Goal: Complete application form

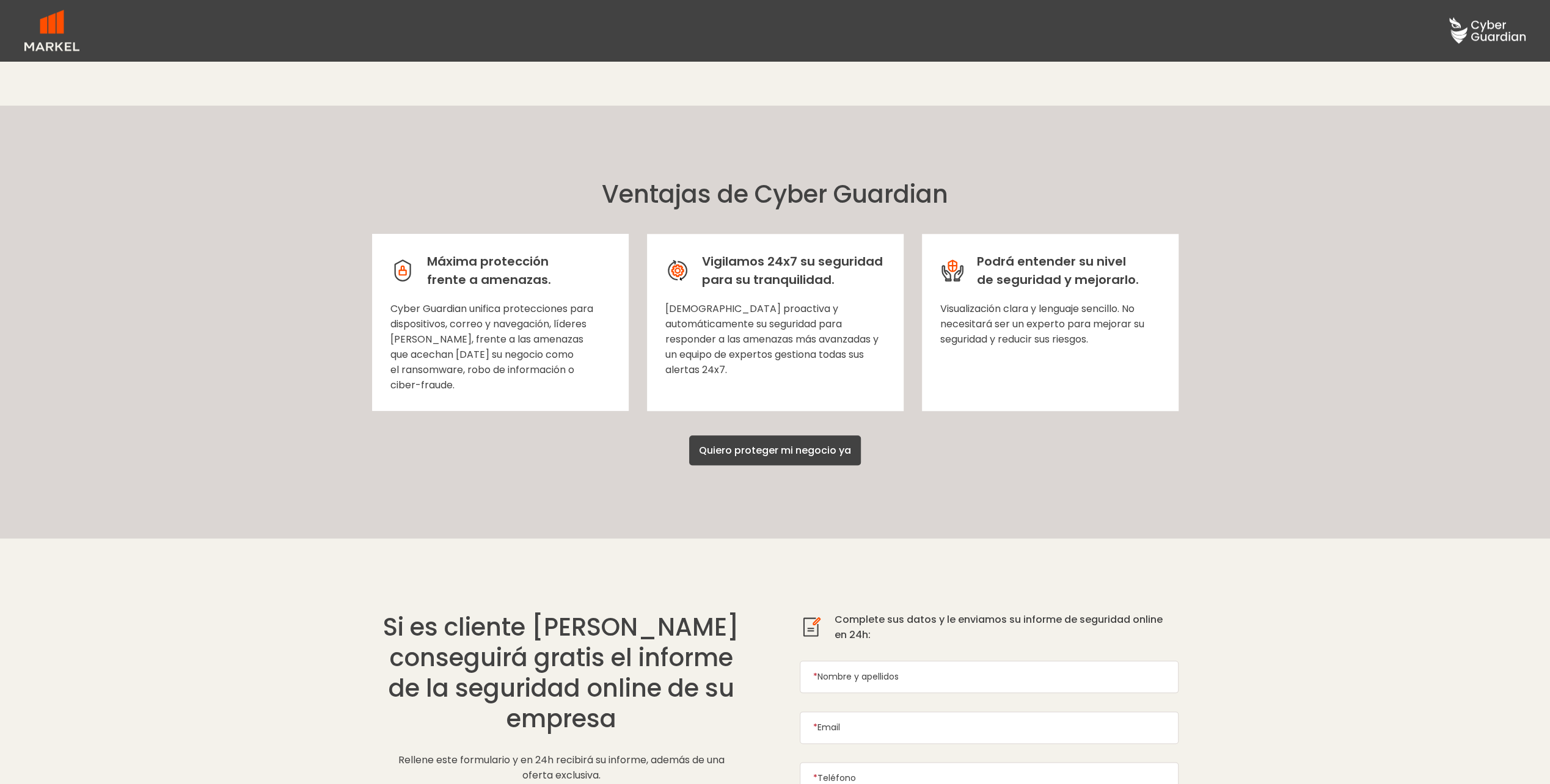
scroll to position [1527, 0]
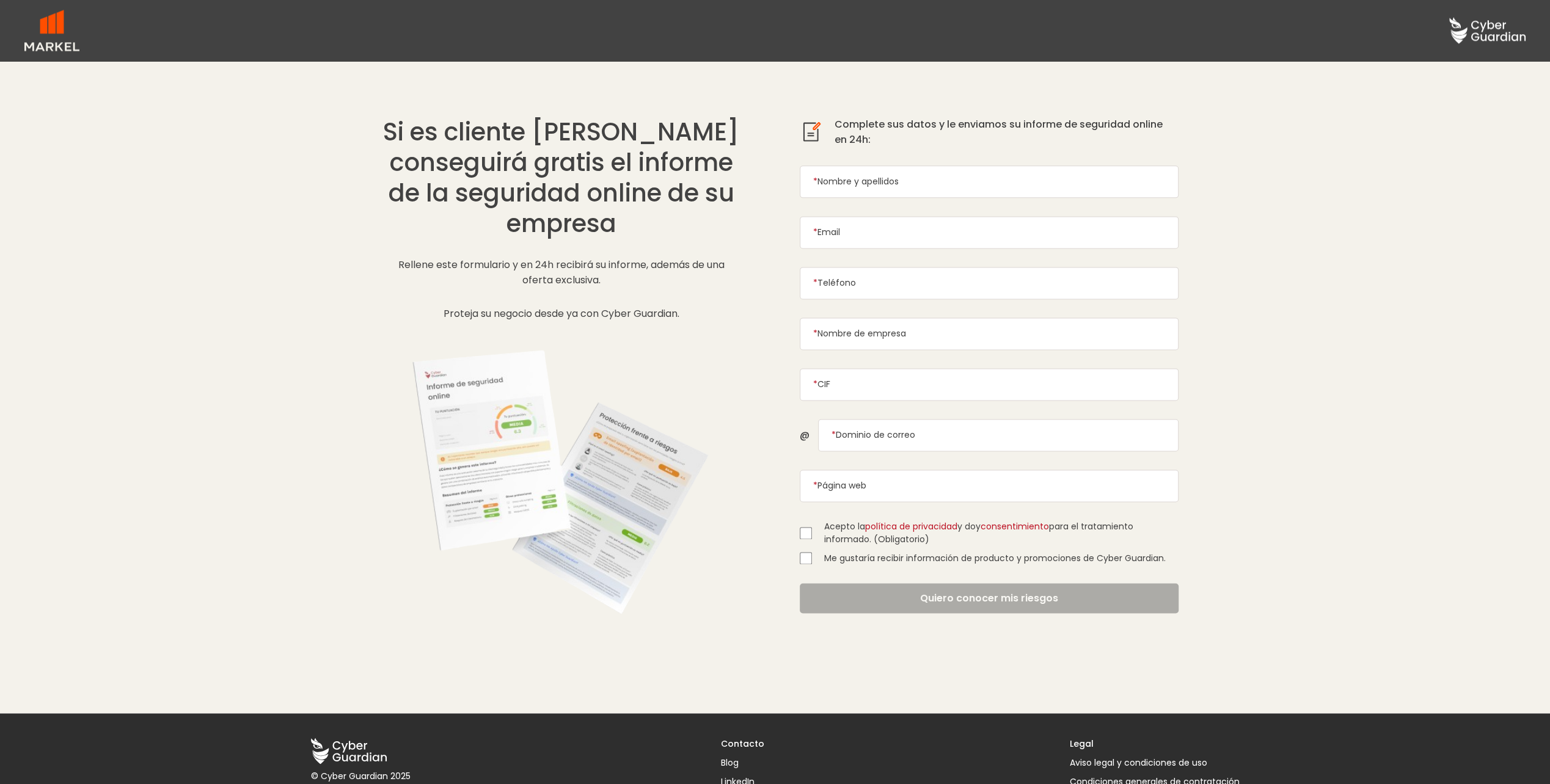
click at [891, 180] on input "* Nombre y apellidos" at bounding box center [989, 182] width 379 height 32
type input "[PERSON_NAME]"
type input "[PERSON_NAME][EMAIL_ADDRESS][PERSON_NAME][PERSON_NAME][DOMAIN_NAME]"
type input "664211271"
paste input "V43923614"
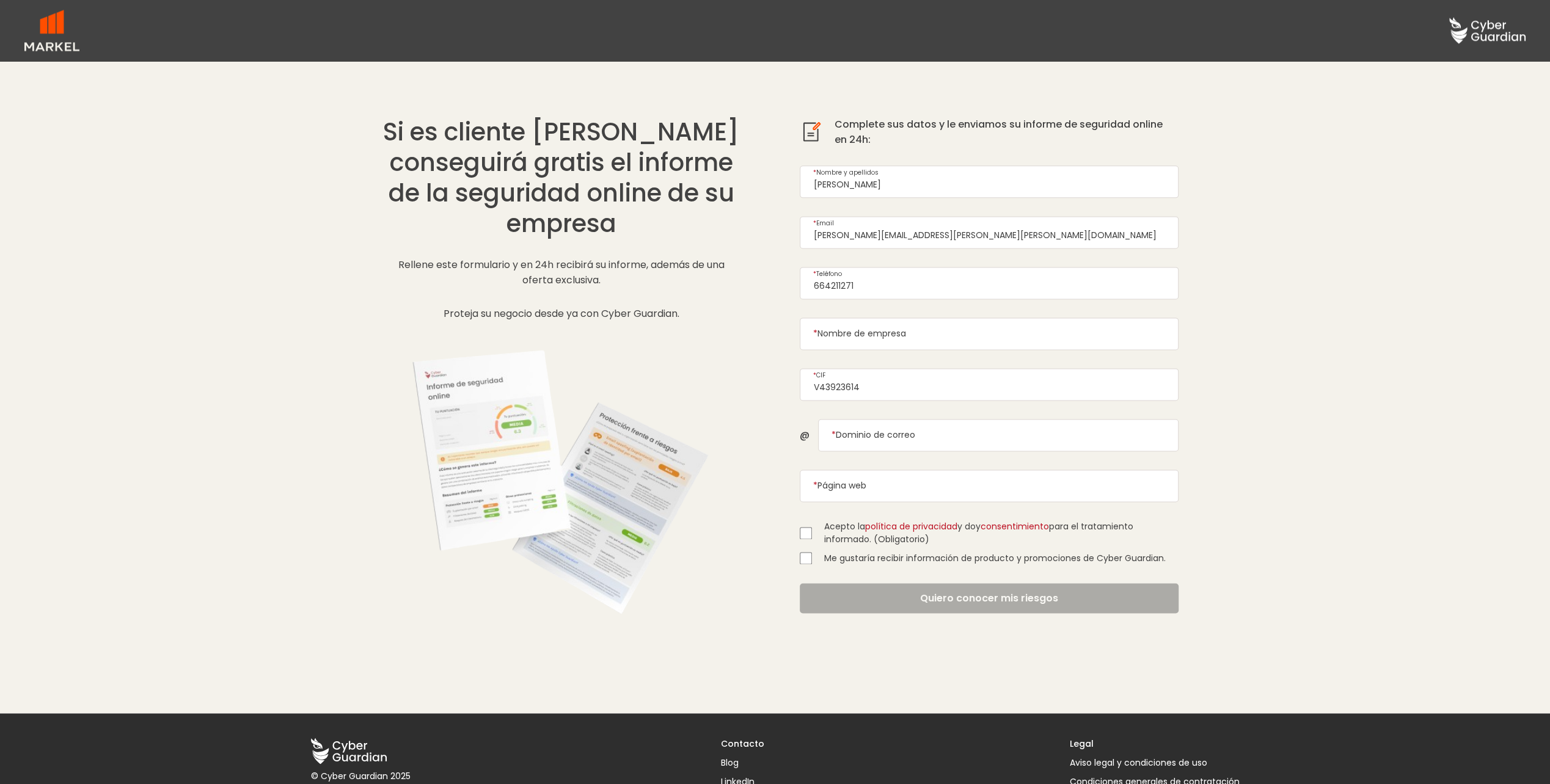
type input "V43923614"
click at [860, 323] on input "* Nombre de empresa" at bounding box center [989, 334] width 379 height 32
paste input "Citrics Terres de l'Ebre S.A.T."
type input "Citrics Terres de l'Ebre S.A.T."
click at [901, 424] on input "* Dominio de correo" at bounding box center [998, 435] width 360 height 32
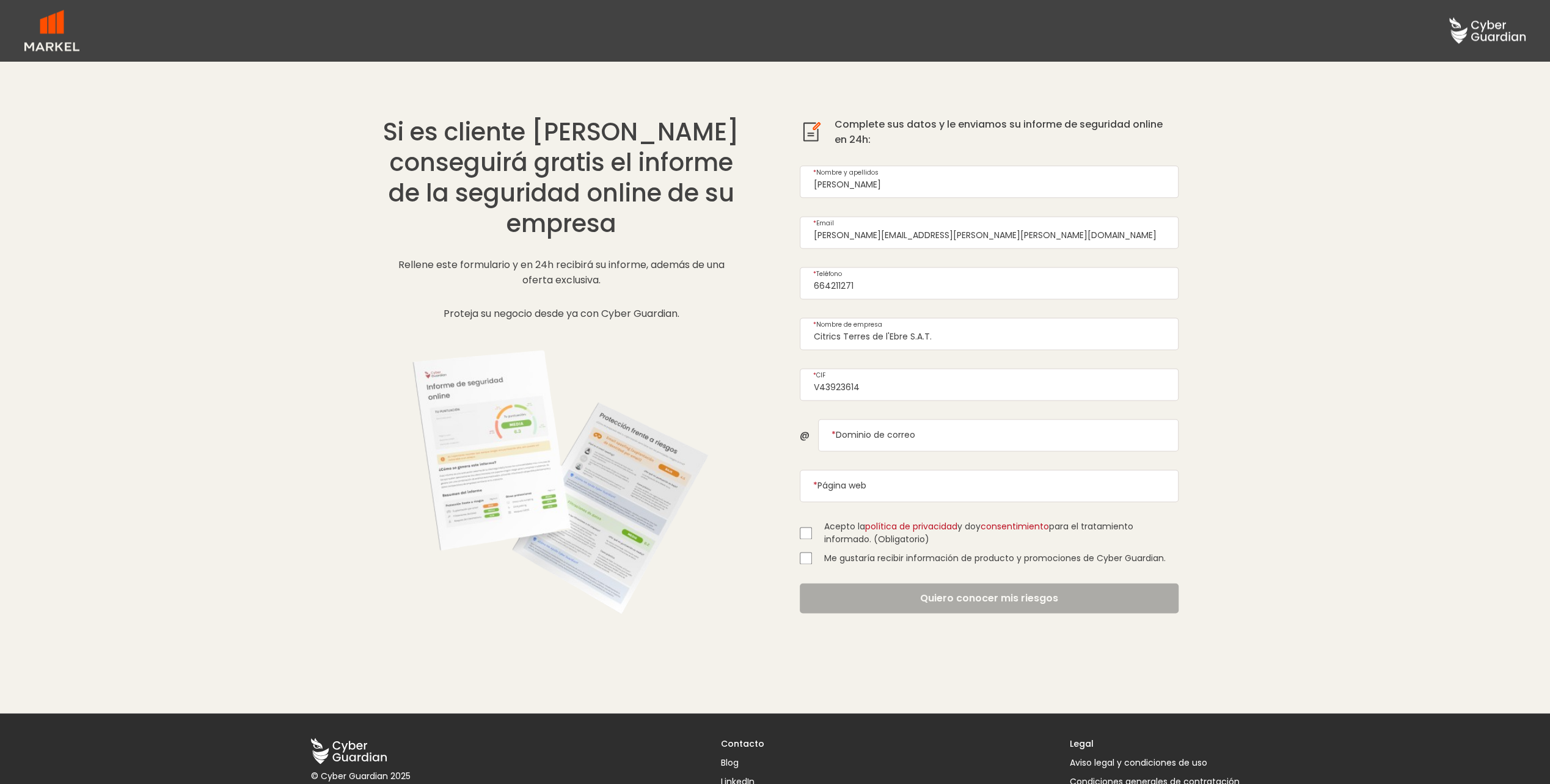
drag, startPoint x: 957, startPoint y: 322, endPoint x: 661, endPoint y: 307, distance: 296.4
click at [659, 307] on div "Si es cliente [PERSON_NAME] conseguirá gratis el informe de la seguridad online…" at bounding box center [775, 378] width 855 height 670
click at [896, 420] on input "* Dominio de correo" at bounding box center [998, 435] width 360 height 32
click at [865, 481] on input "* Página web" at bounding box center [989, 486] width 379 height 32
paste input "[DOMAIN_NAME]"
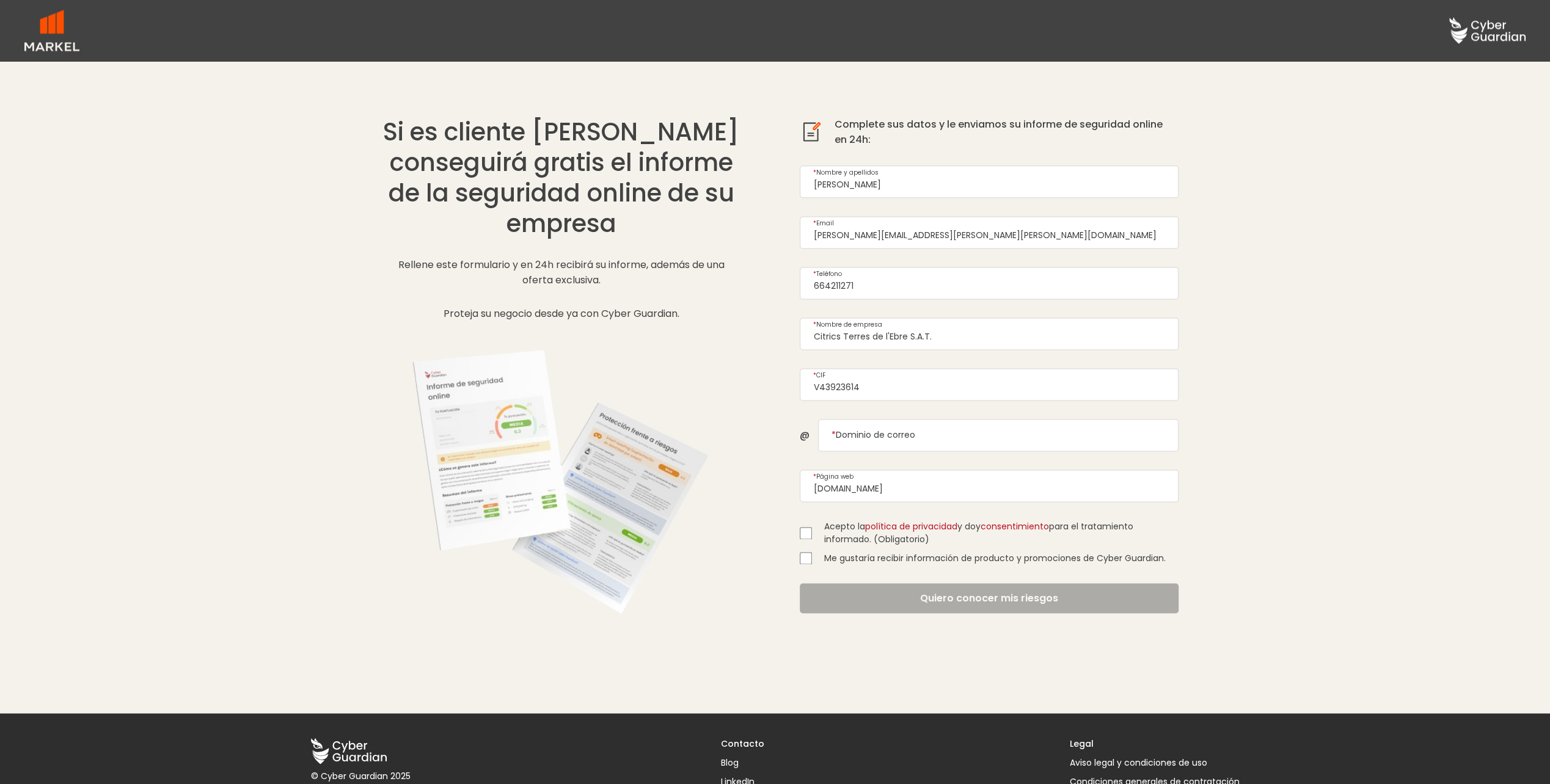
type input "[DOMAIN_NAME]"
click at [923, 428] on input "* Dominio de correo" at bounding box center [998, 435] width 360 height 32
paste input "[DOMAIN_NAME]"
type input "[DOMAIN_NAME]"
click at [1233, 346] on section "Si es cliente [PERSON_NAME] conseguirá gratis el informe de la seguridad online…" at bounding box center [775, 378] width 1550 height 670
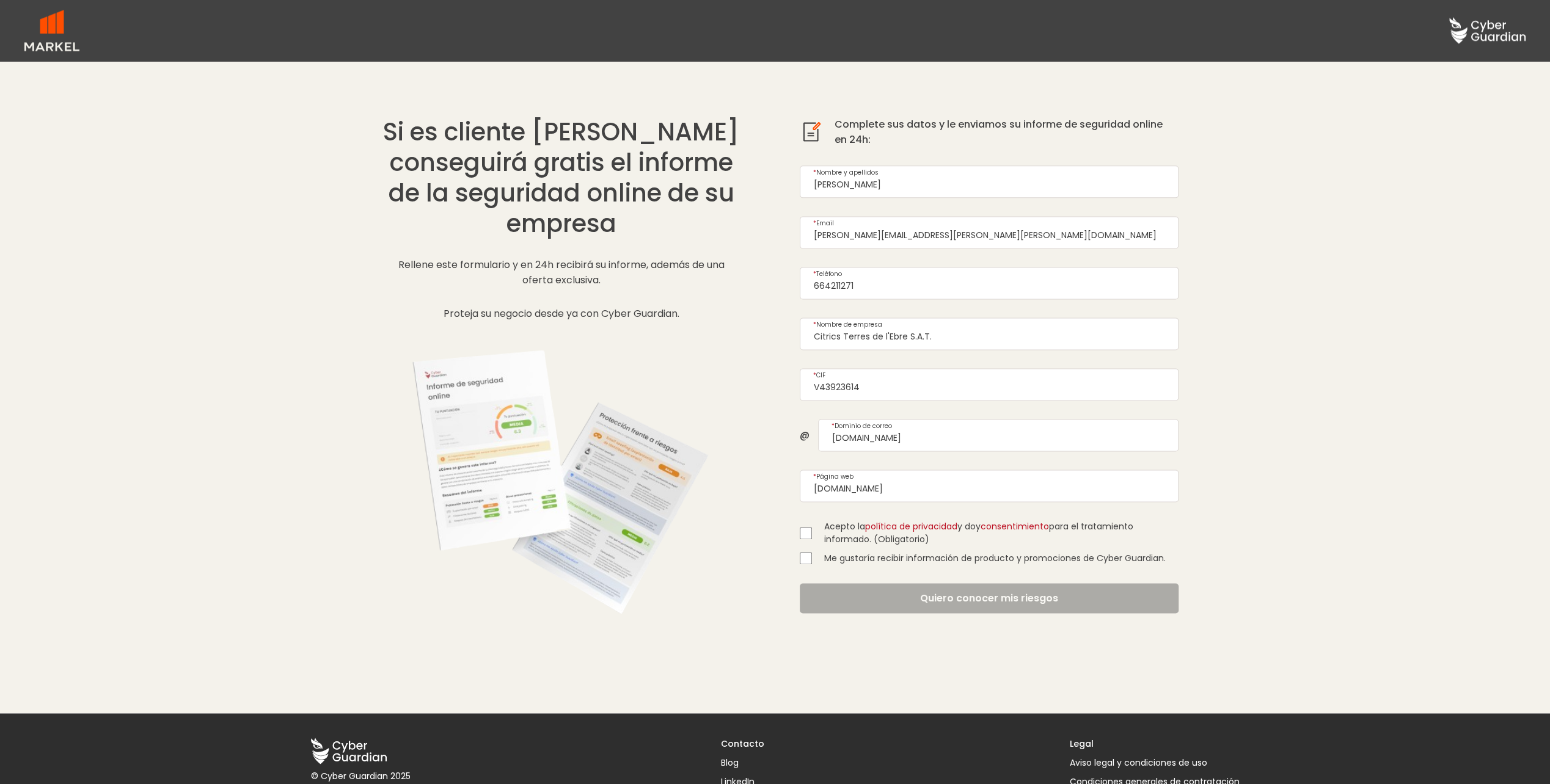
click at [806, 527] on input "Acepto la política de privacidad y doy consentimiento para el tratamiento infor…" at bounding box center [806, 533] width 12 height 12
checkbox input "true"
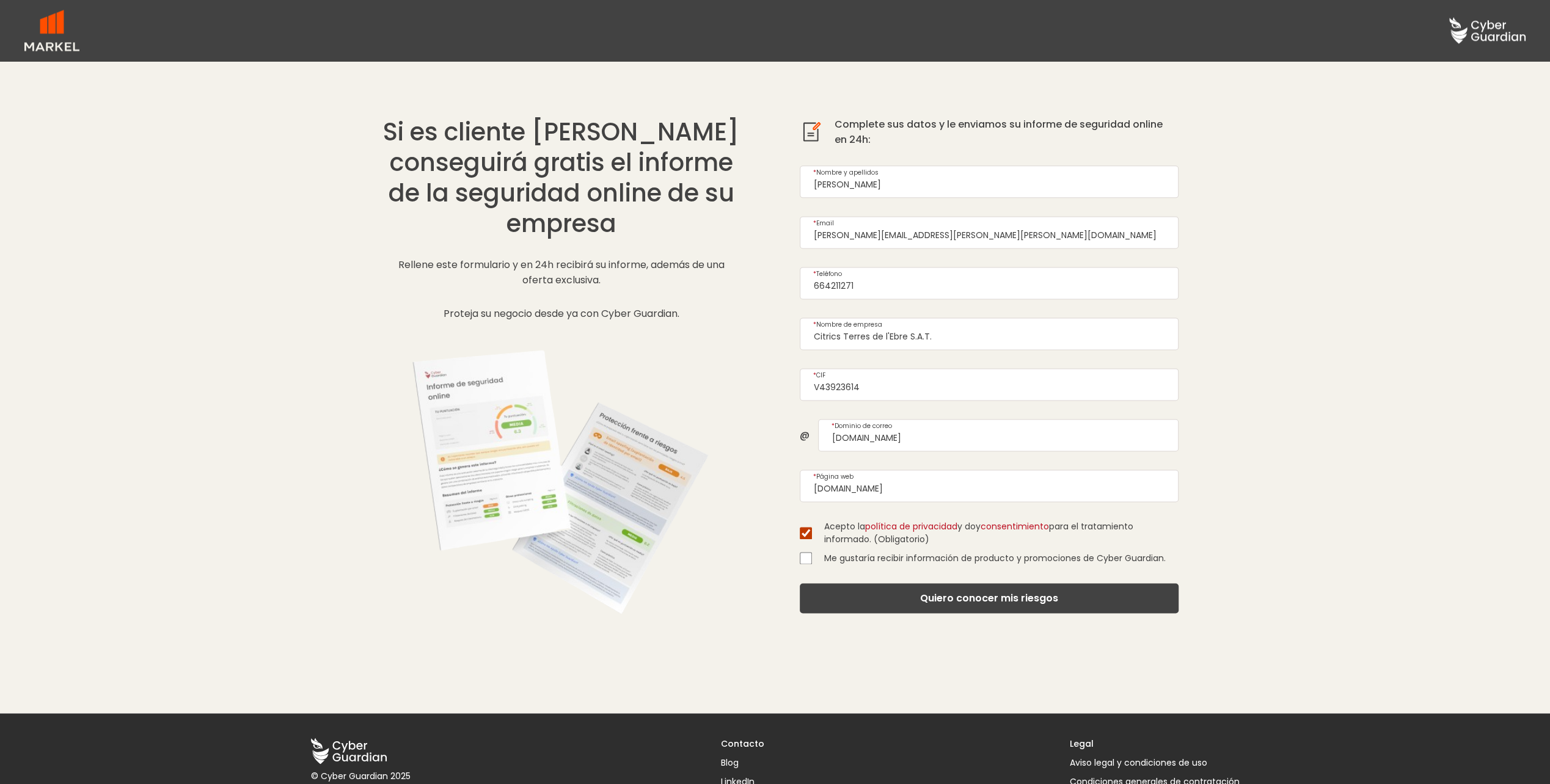
click at [806, 558] on form "[PERSON_NAME] * Nombre y apellidos [PERSON_NAME][EMAIL_ADDRESS][PERSON_NAME][PE…" at bounding box center [989, 390] width 379 height 448
click at [806, 552] on input "Me gustaría recibir información de producto y promociones de Cyber Guardian." at bounding box center [806, 558] width 12 height 12
checkbox input "true"
click at [992, 585] on button "Quiero conocer mis riesgos" at bounding box center [989, 598] width 379 height 30
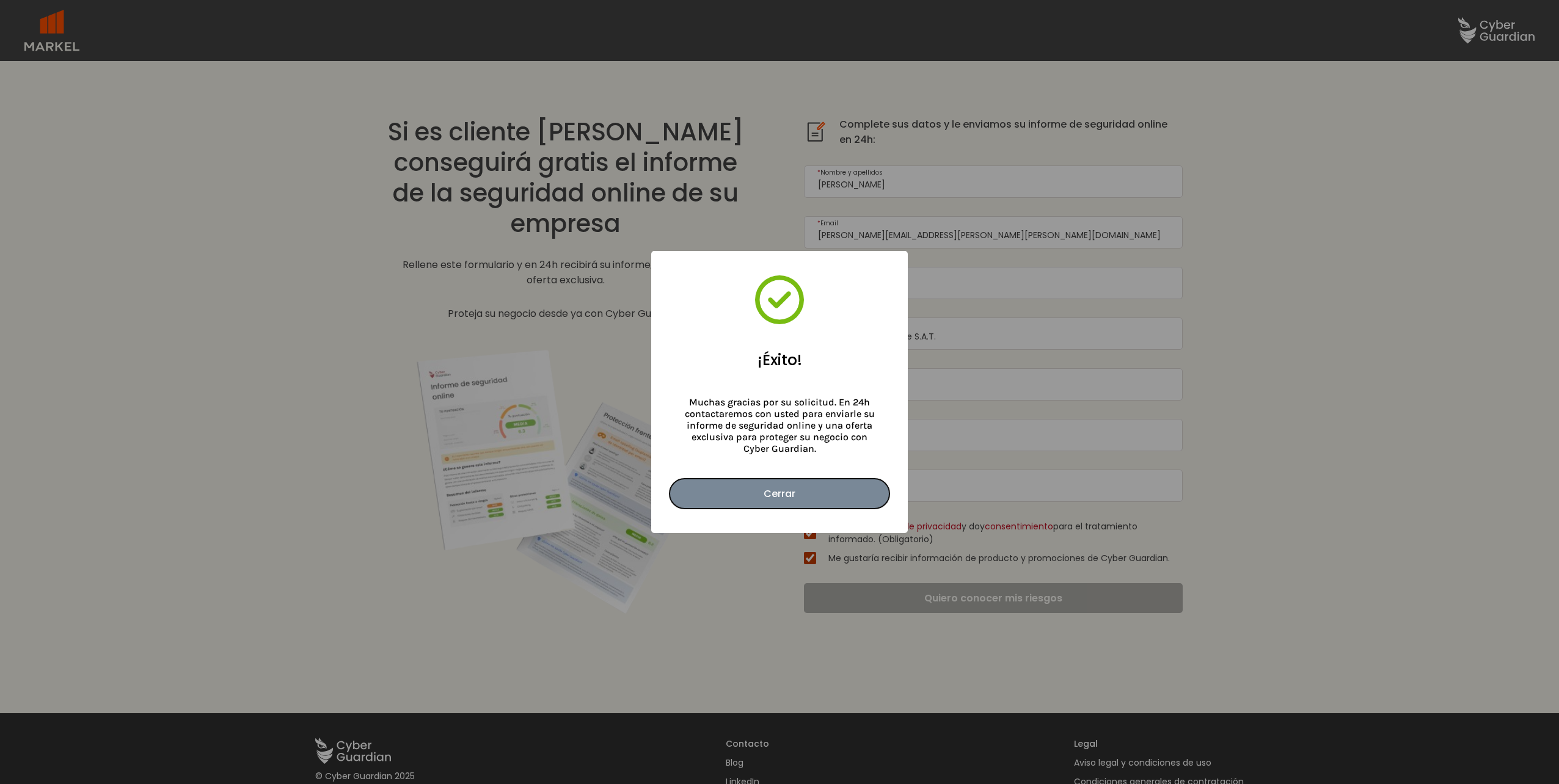
click at [795, 491] on button "Cerrar" at bounding box center [779, 493] width 220 height 30
